Goal: Information Seeking & Learning: Learn about a topic

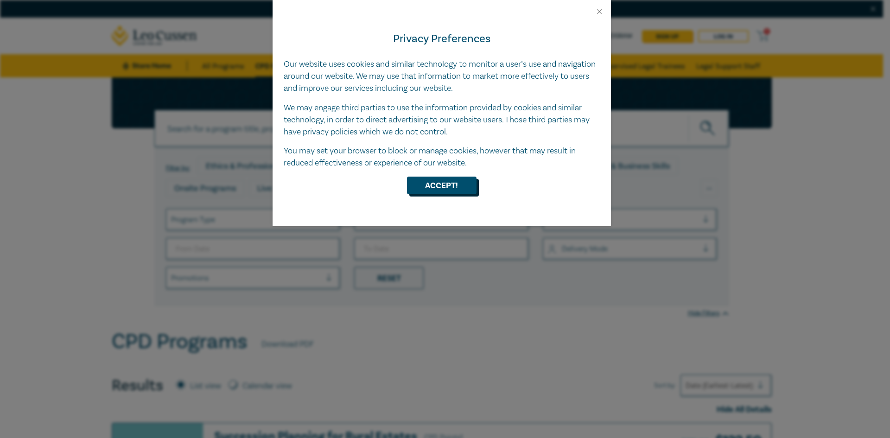
click at [434, 189] on button "Accept!" at bounding box center [442, 186] width 70 height 18
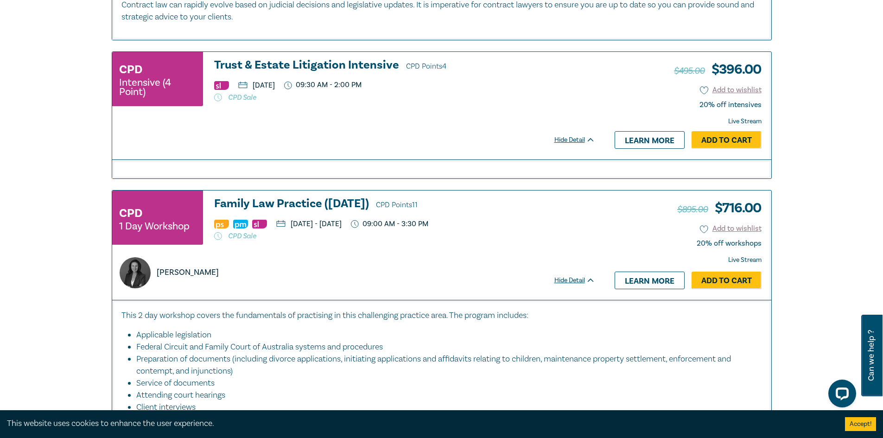
scroll to position [2920, 0]
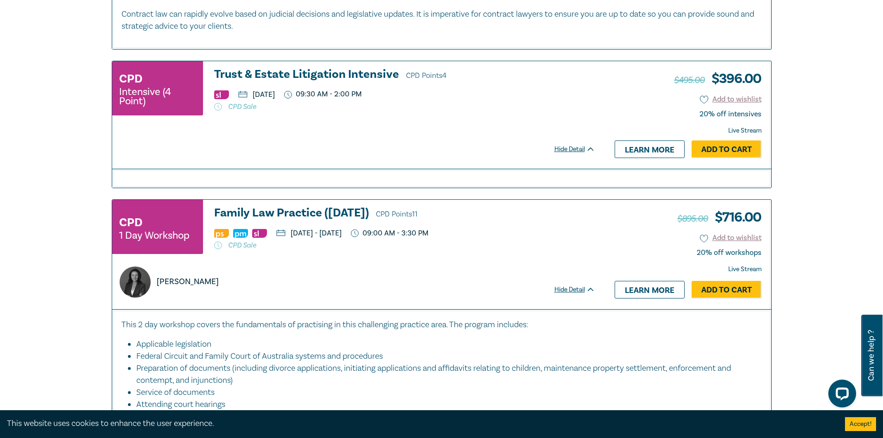
click at [342, 64] on div "CPD Intensive (4 Point) Trust & Estate Litigation Intensive CPD Points 4 [DATE]…" at bounding box center [358, 115] width 492 height 108
click at [340, 71] on h3 "Trust & Estate Litigation Intensive CPD Points 4" at bounding box center [404, 75] width 381 height 14
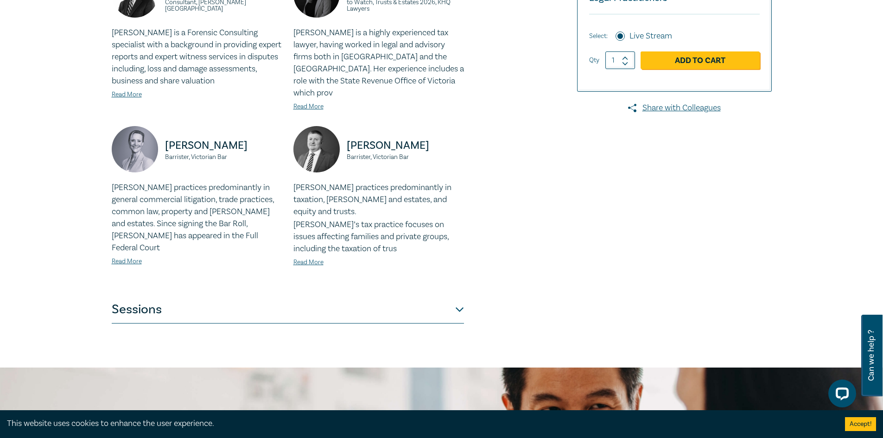
scroll to position [371, 0]
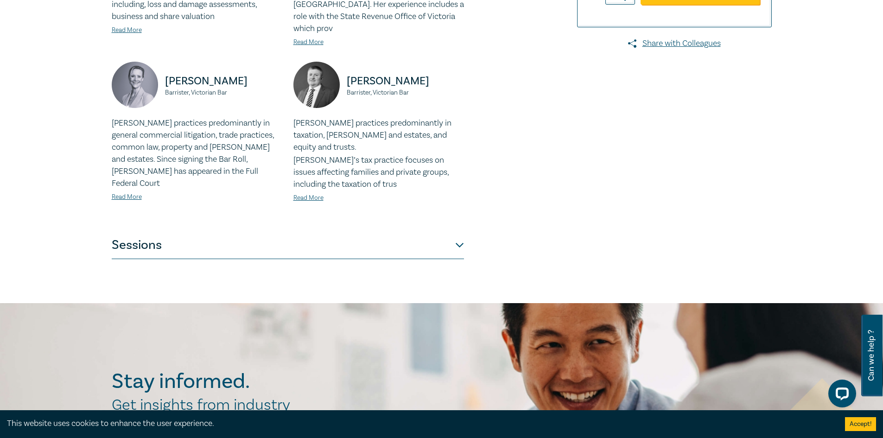
click at [467, 220] on div "Trust & Estate Litigation Intensive I25056 CPD Intensive (4 Point) CPD Points 4…" at bounding box center [329, 5] width 447 height 508
click at [461, 231] on button "Sessions" at bounding box center [288, 245] width 352 height 28
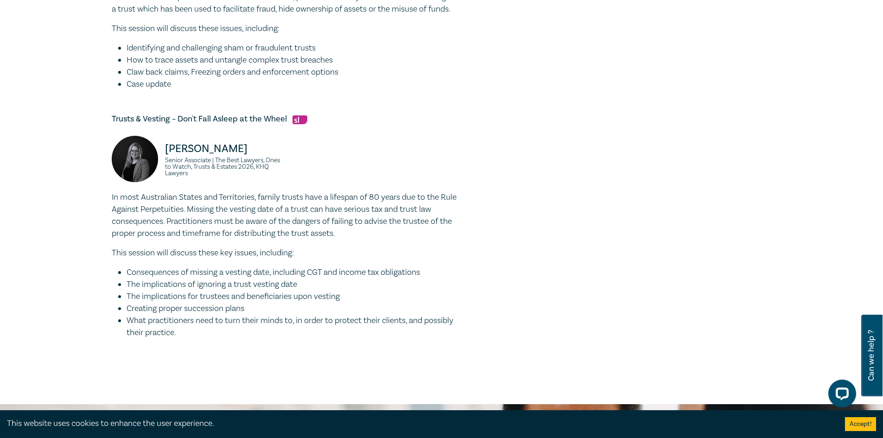
scroll to position [881, 0]
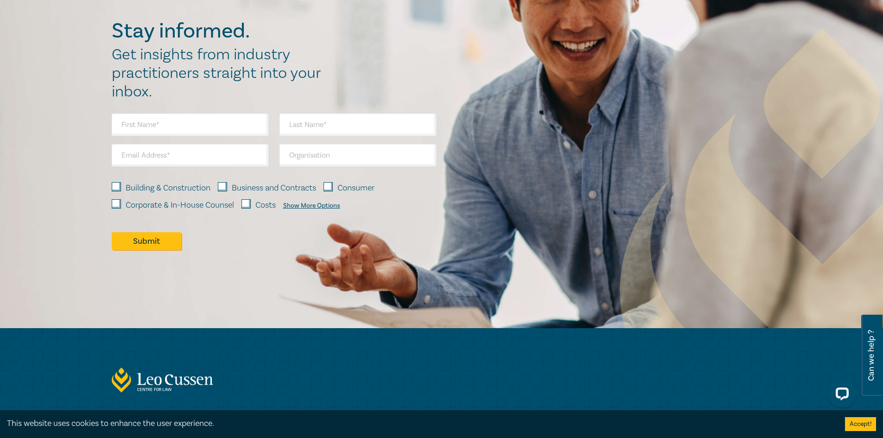
scroll to position [4218, 0]
